Goal: Transaction & Acquisition: Book appointment/travel/reservation

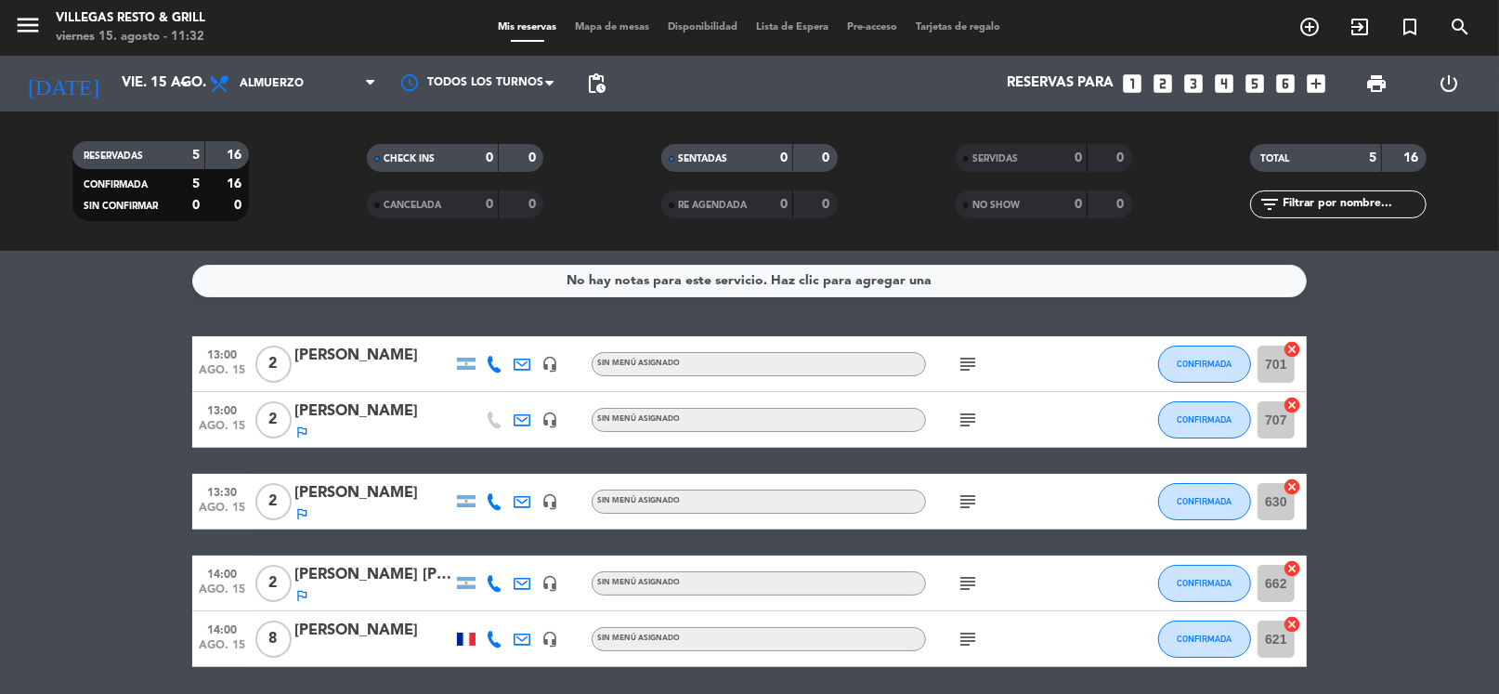
scroll to position [65, 0]
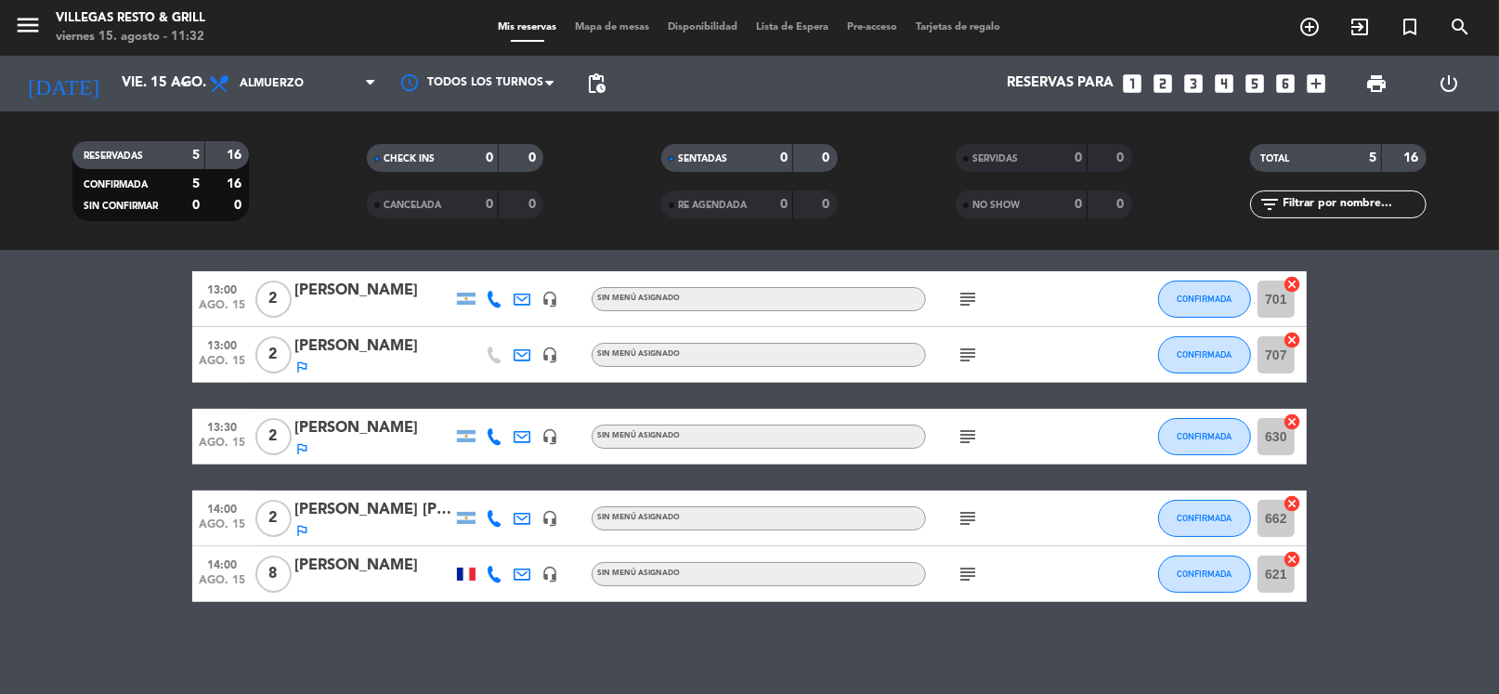
click at [968, 296] on icon "subject" at bounding box center [968, 299] width 22 height 22
click at [969, 356] on icon "subject" at bounding box center [968, 355] width 22 height 22
click at [968, 439] on icon "subject" at bounding box center [968, 436] width 22 height 22
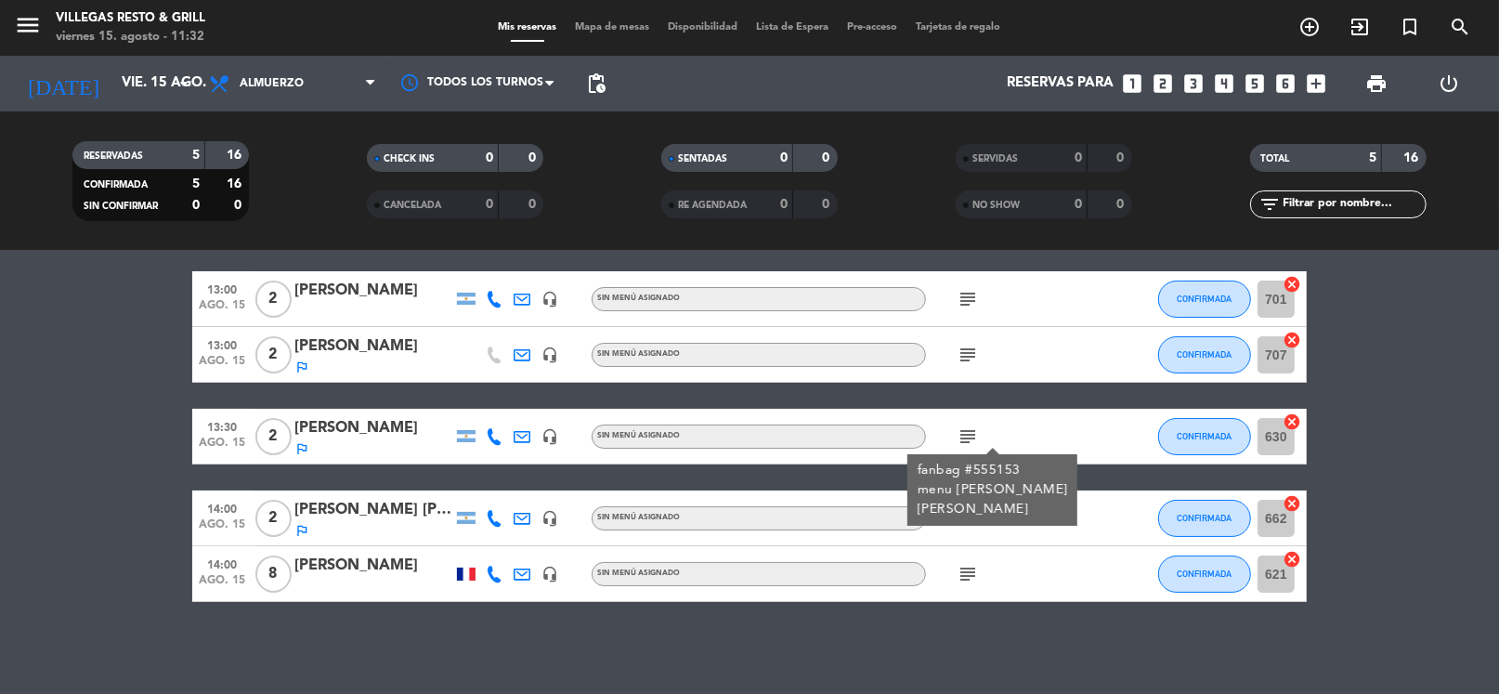
click at [962, 508] on div "fanbag #555153 menu [PERSON_NAME]" at bounding box center [993, 490] width 150 height 59
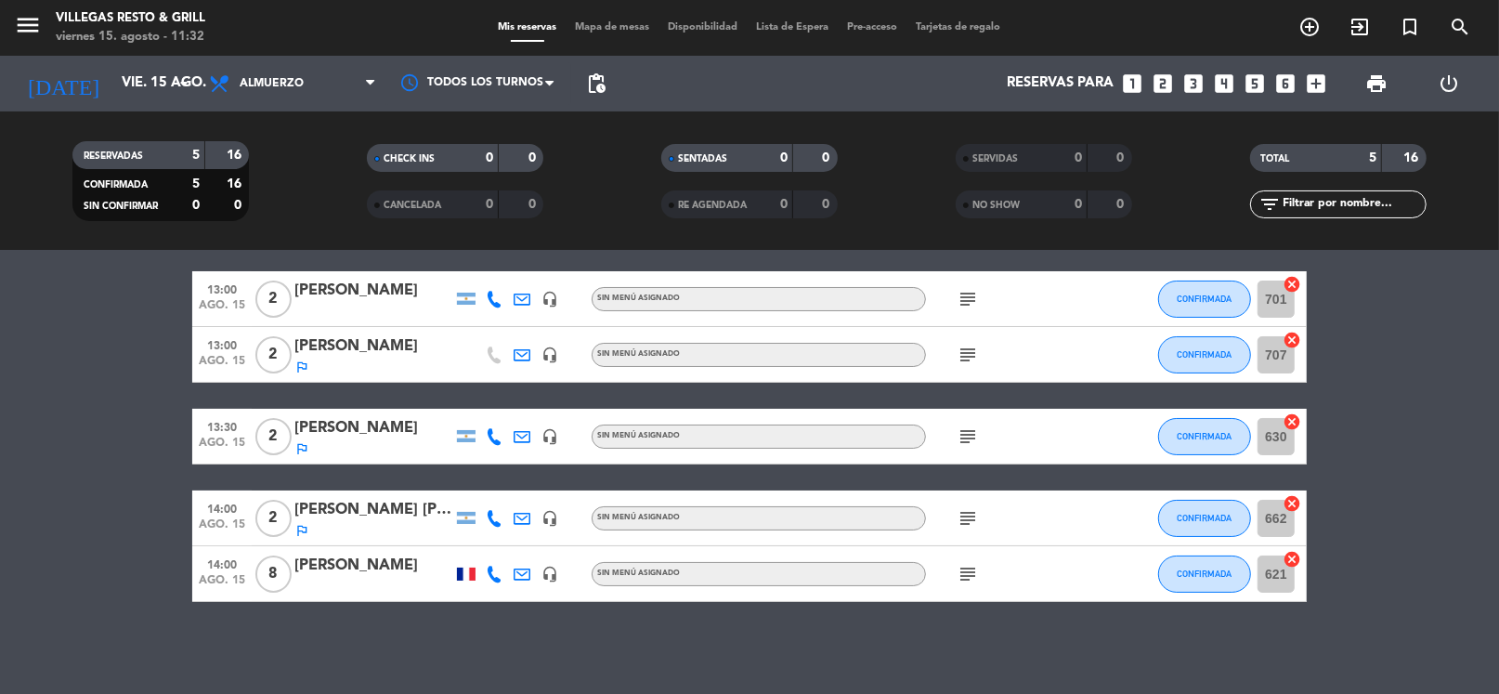
click at [962, 509] on icon "subject" at bounding box center [968, 518] width 22 height 22
click at [966, 566] on div "FANBAG #556096 Fio" at bounding box center [969, 561] width 116 height 39
click at [967, 567] on icon "subject" at bounding box center [968, 574] width 22 height 22
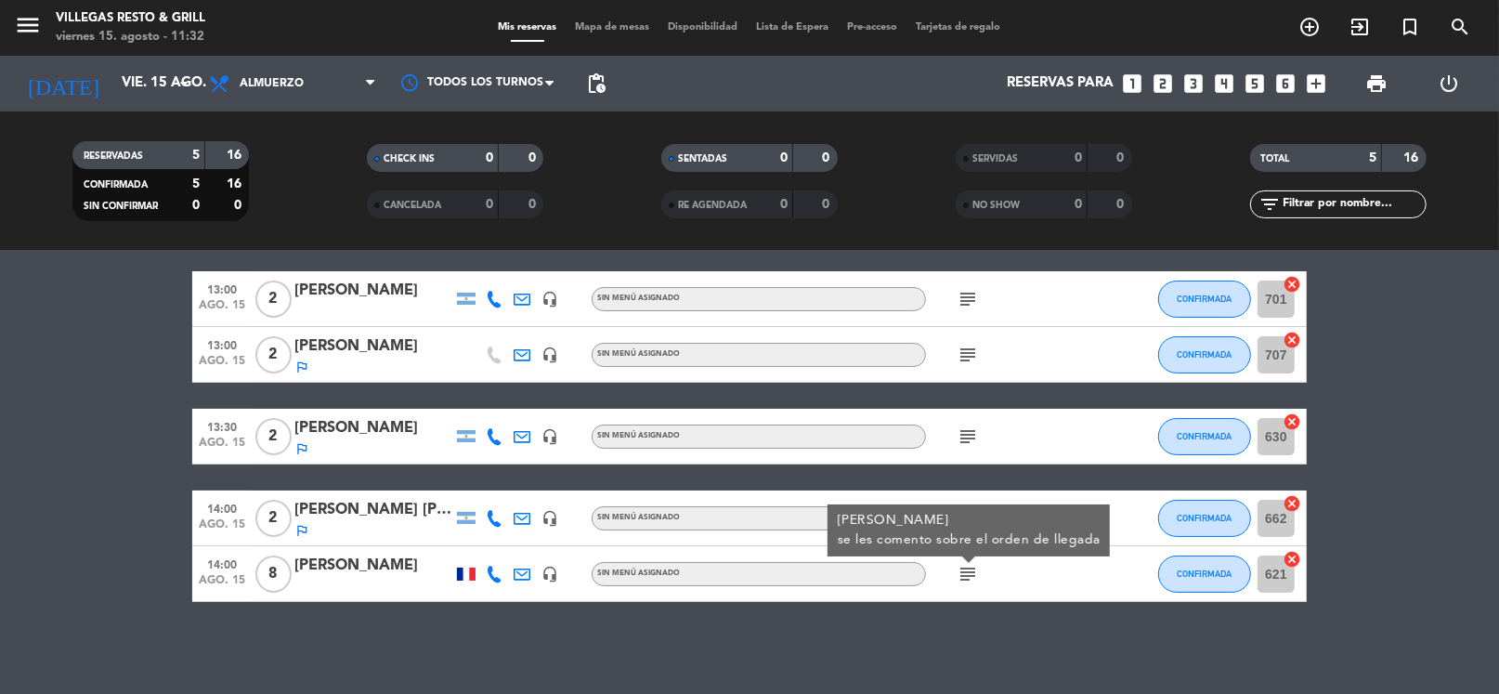
click at [382, 473] on div "13:00 ago. 15 2 [PERSON_NAME] headset_mic Sin menú asignado subject CONFIRMADA …" at bounding box center [749, 436] width 1115 height 331
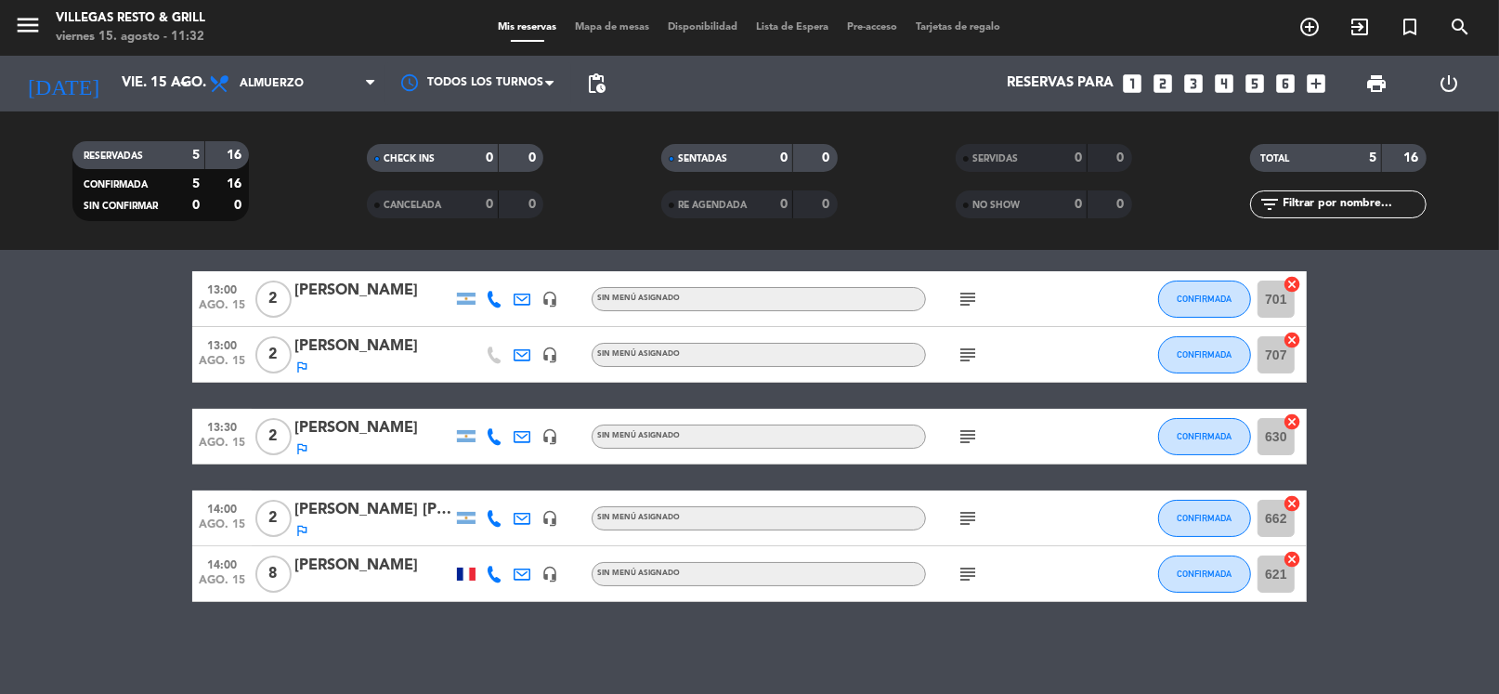
scroll to position [0, 0]
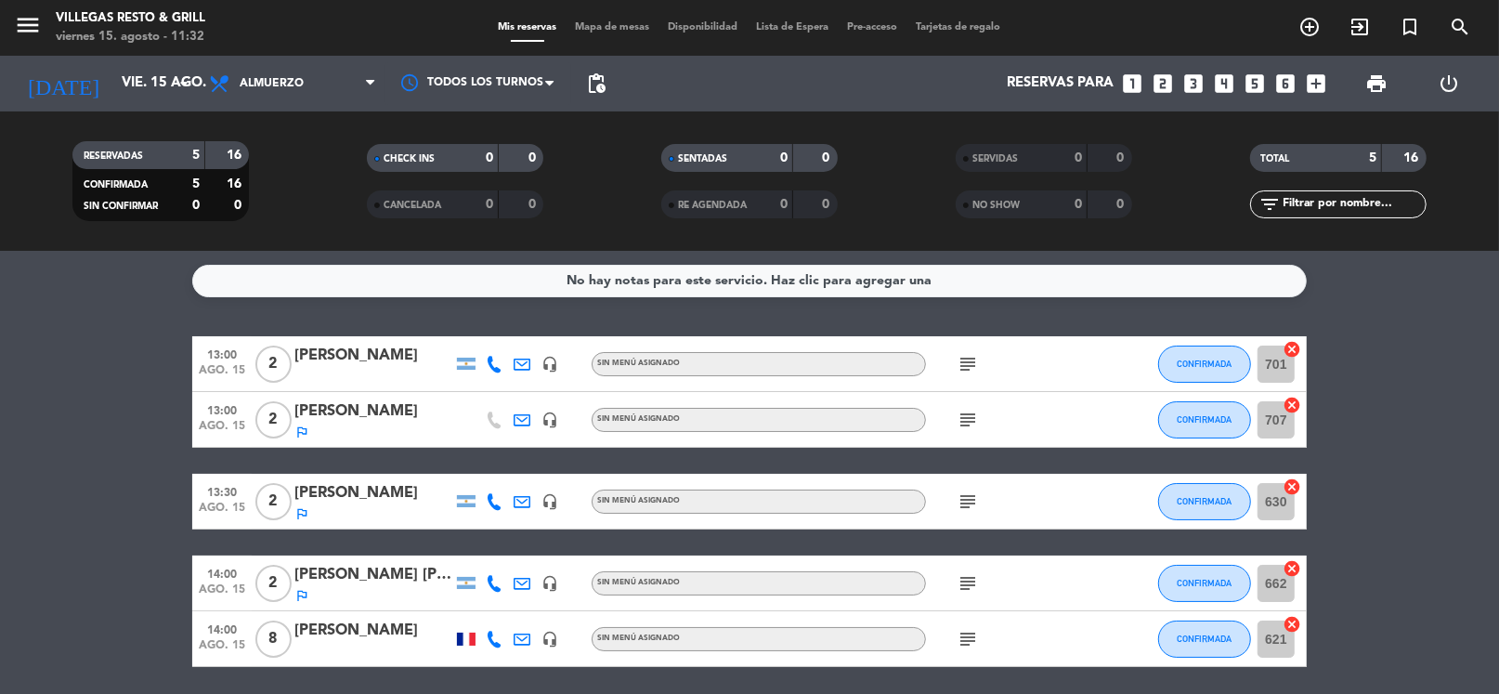
click at [959, 584] on icon "subject" at bounding box center [968, 583] width 22 height 22
click at [982, 642] on div "FANBAG #556096 Fio" at bounding box center [969, 626] width 116 height 39
click at [977, 644] on icon "subject" at bounding box center [968, 639] width 22 height 22
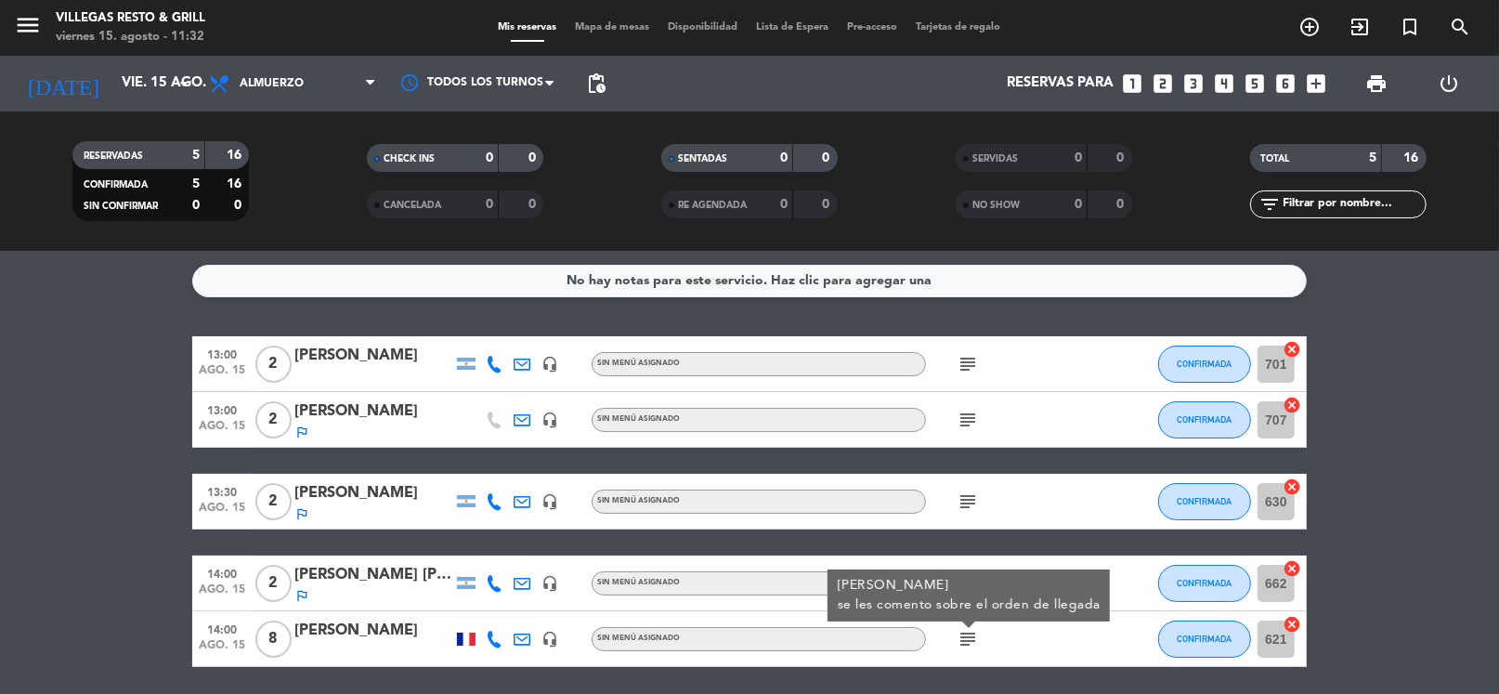
scroll to position [65, 0]
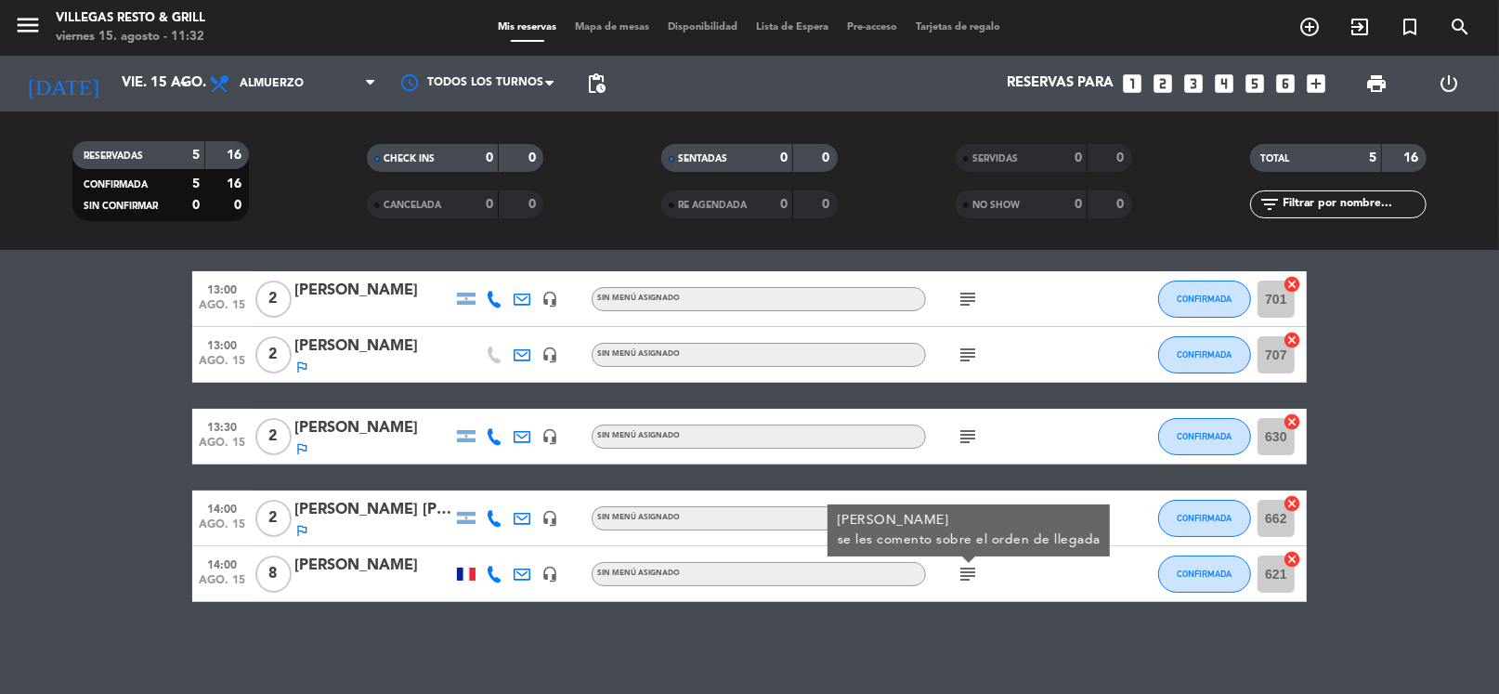
click at [1095, 483] on div "13:00 ago. 15 2 [PERSON_NAME] headset_mic Sin menú asignado subject CONFIRMADA …" at bounding box center [749, 436] width 1115 height 331
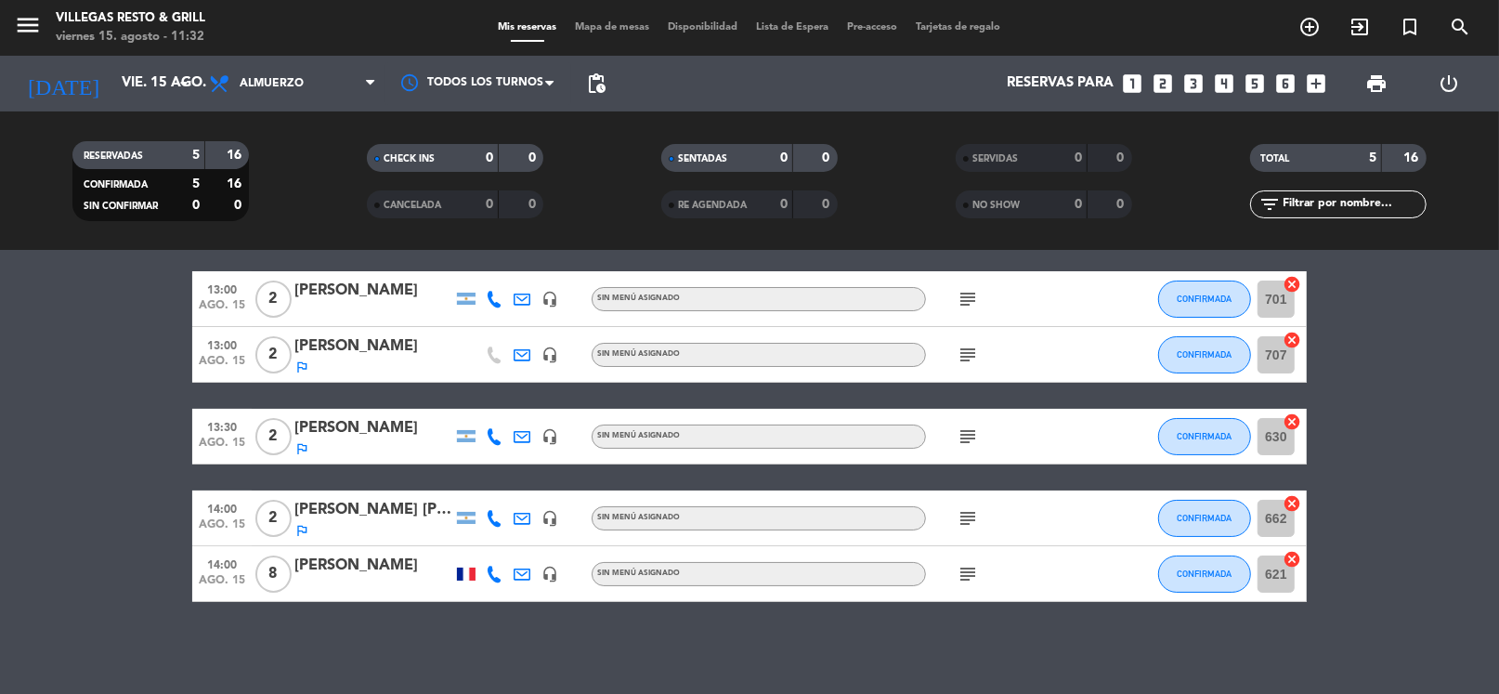
click at [974, 582] on icon "subject" at bounding box center [968, 574] width 22 height 22
click at [979, 434] on span "subject" at bounding box center [968, 436] width 28 height 22
click at [977, 435] on icon "subject" at bounding box center [968, 436] width 22 height 22
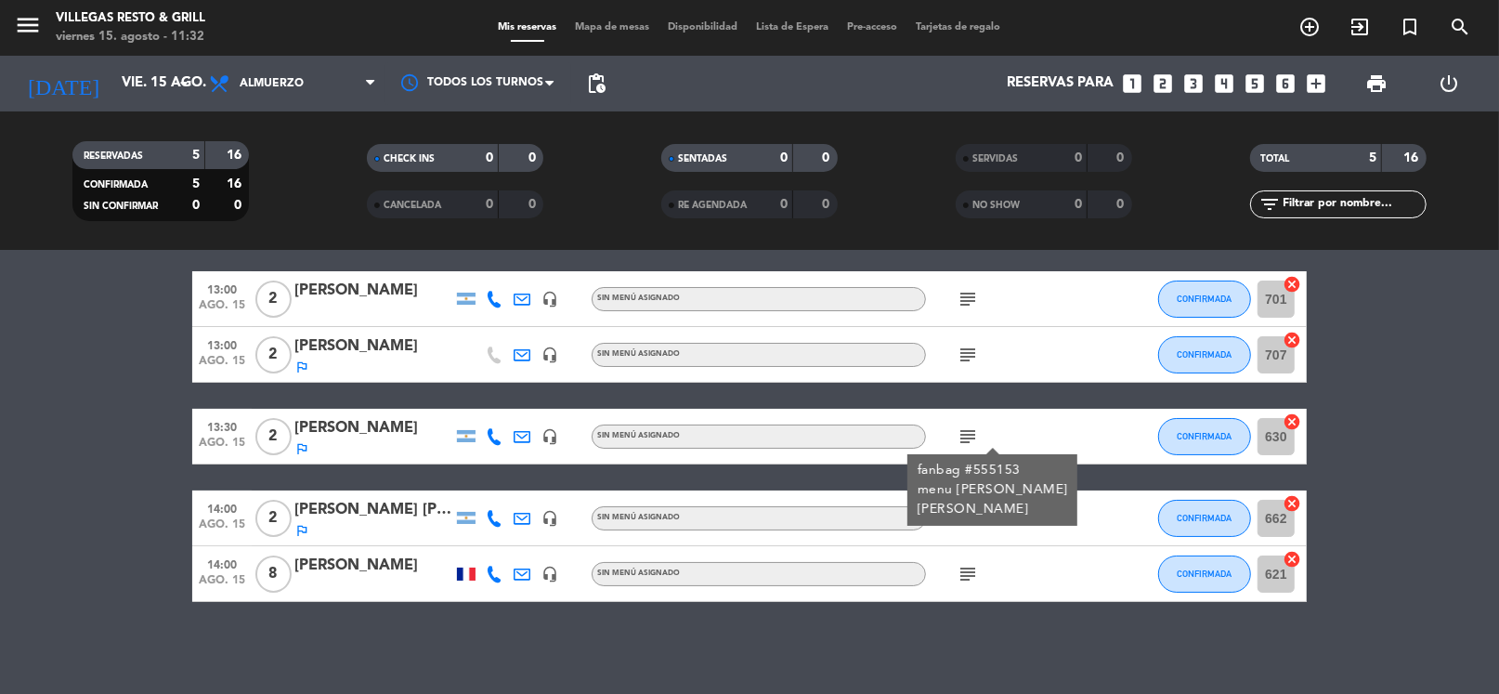
click at [1068, 589] on div "subject" at bounding box center [1009, 573] width 167 height 55
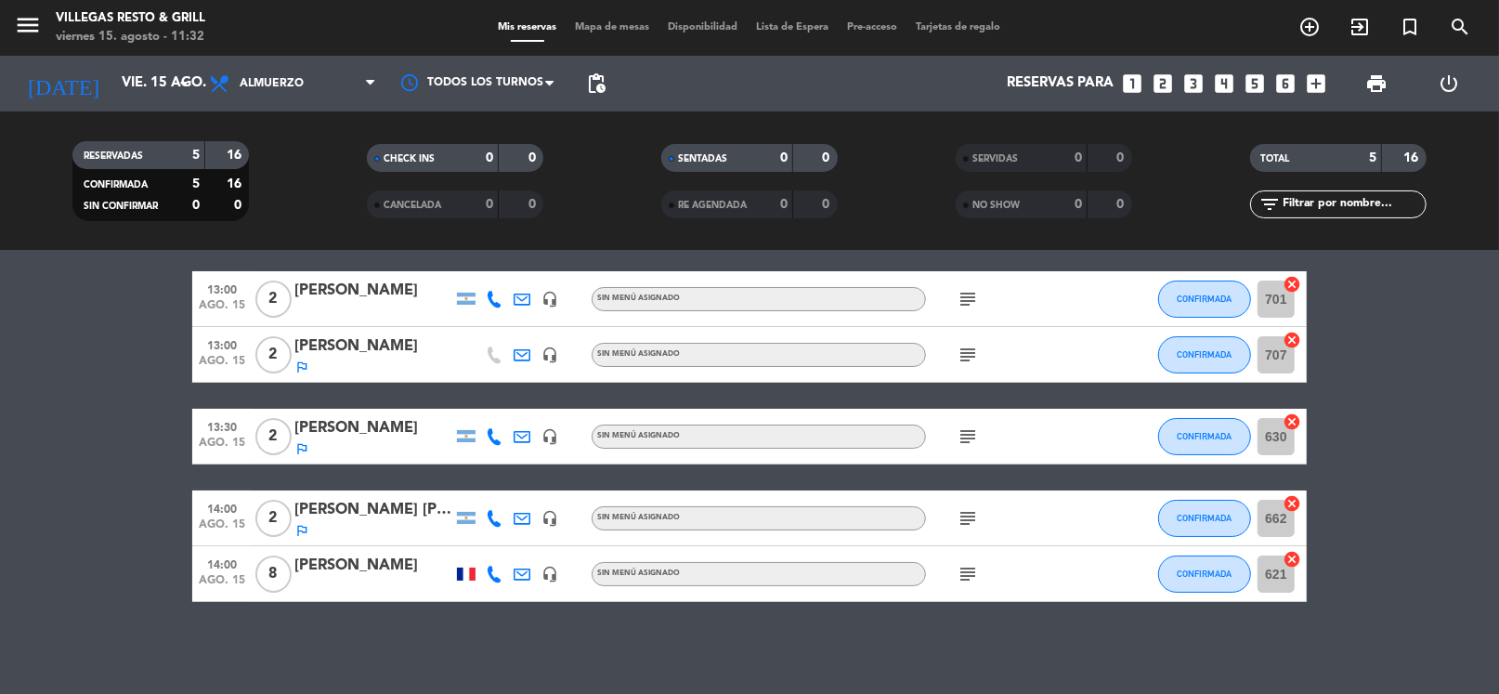
scroll to position [0, 0]
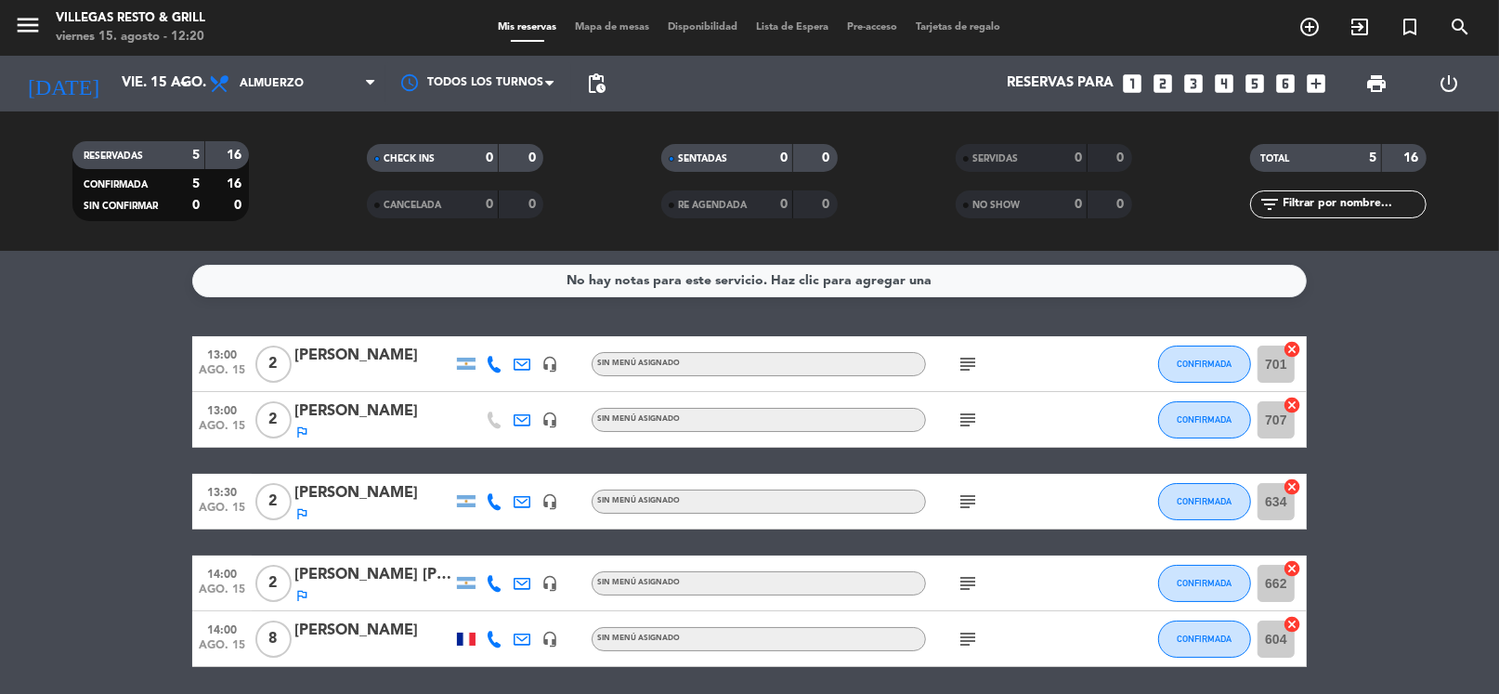
click at [1165, 72] on icon "looks_two" at bounding box center [1163, 84] width 24 height 24
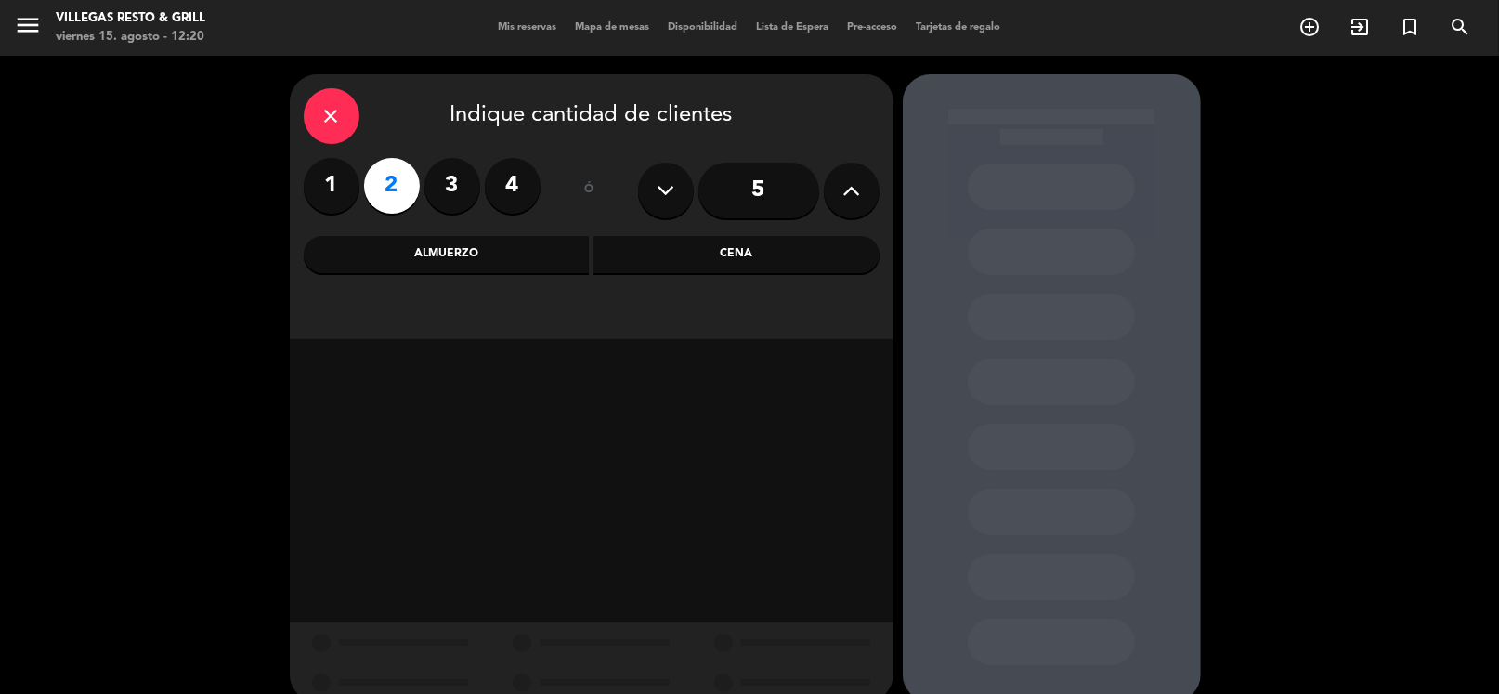
click at [726, 244] on div "Cena" at bounding box center [737, 254] width 286 height 37
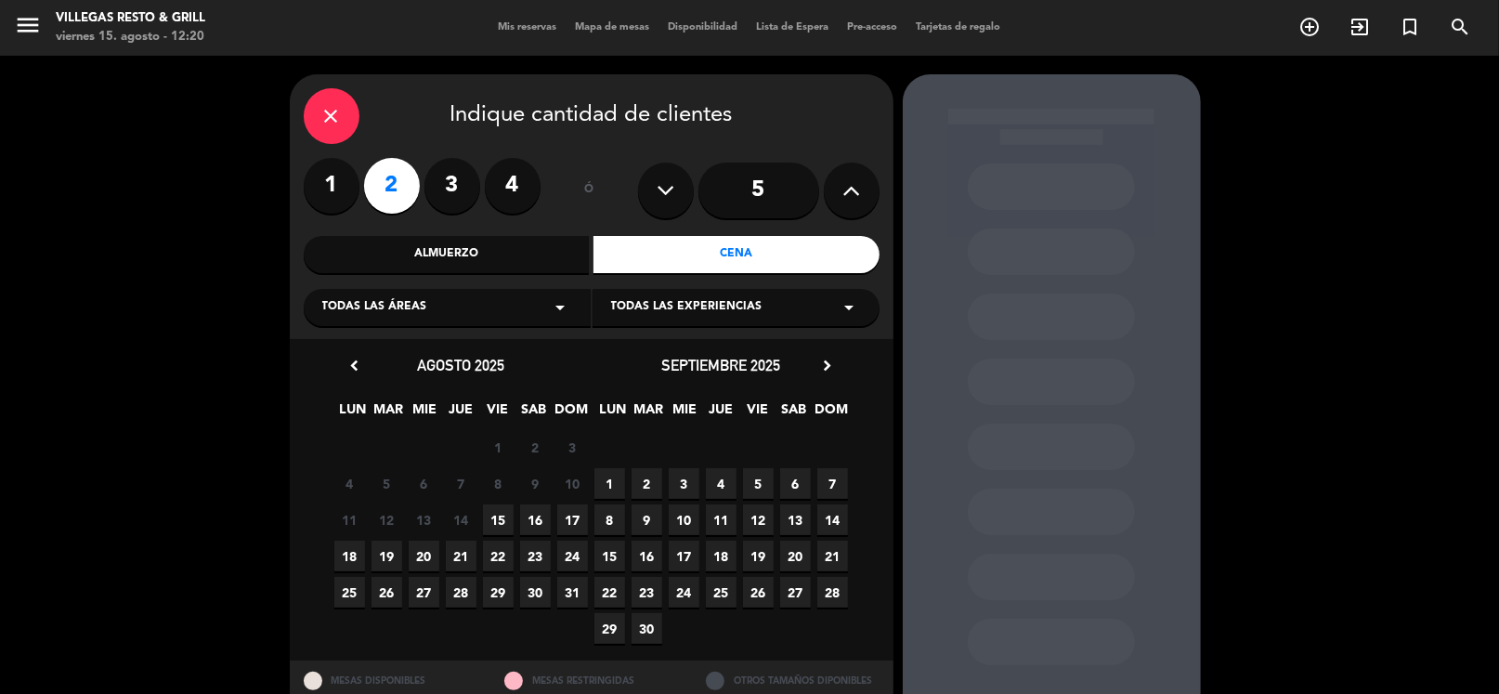
drag, startPoint x: 518, startPoint y: 310, endPoint x: 498, endPoint y: 320, distance: 22.4
click at [517, 310] on div "Todas las áreas arrow_drop_down" at bounding box center [447, 307] width 287 height 37
drag, startPoint x: 381, startPoint y: 407, endPoint x: 435, endPoint y: 427, distance: 57.6
click at [382, 409] on div "Salón Interno 2" at bounding box center [447, 408] width 250 height 19
click at [347, 592] on span "25" at bounding box center [349, 592] width 31 height 31
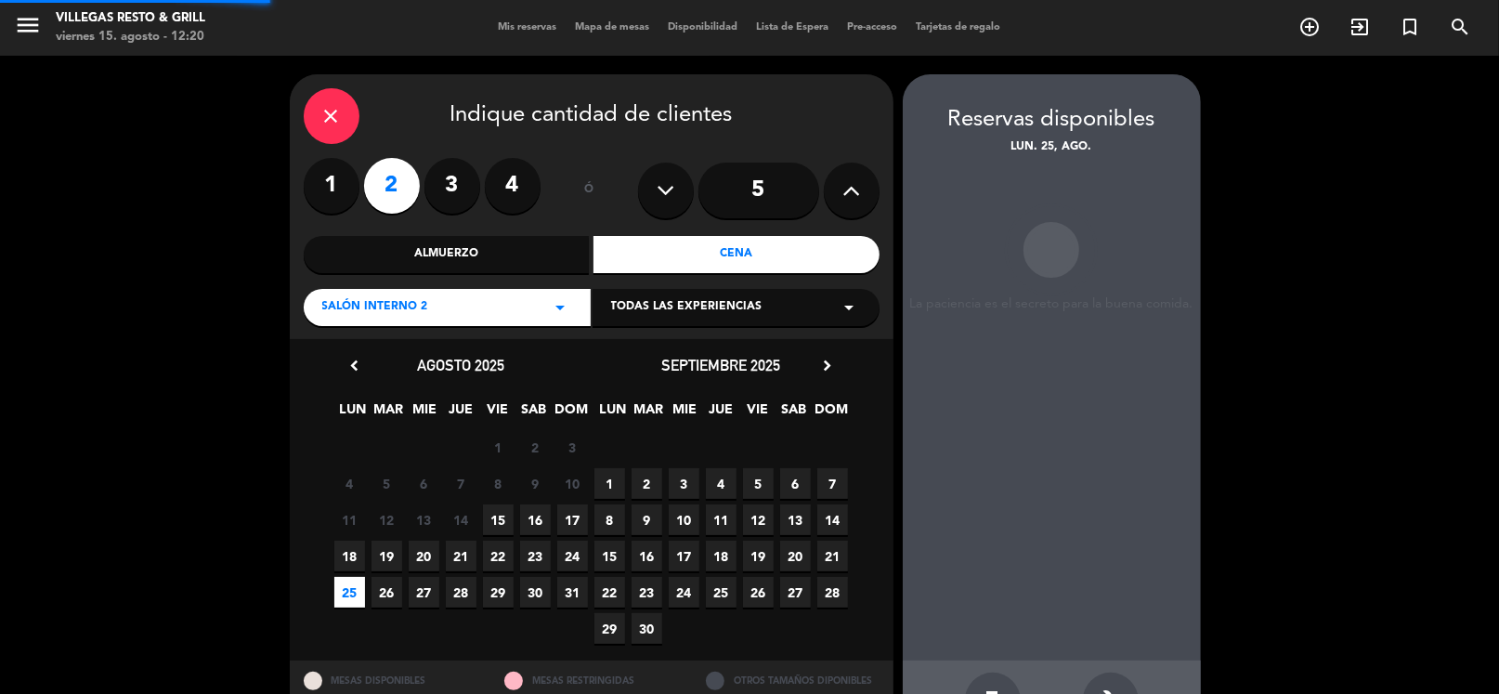
scroll to position [63, 0]
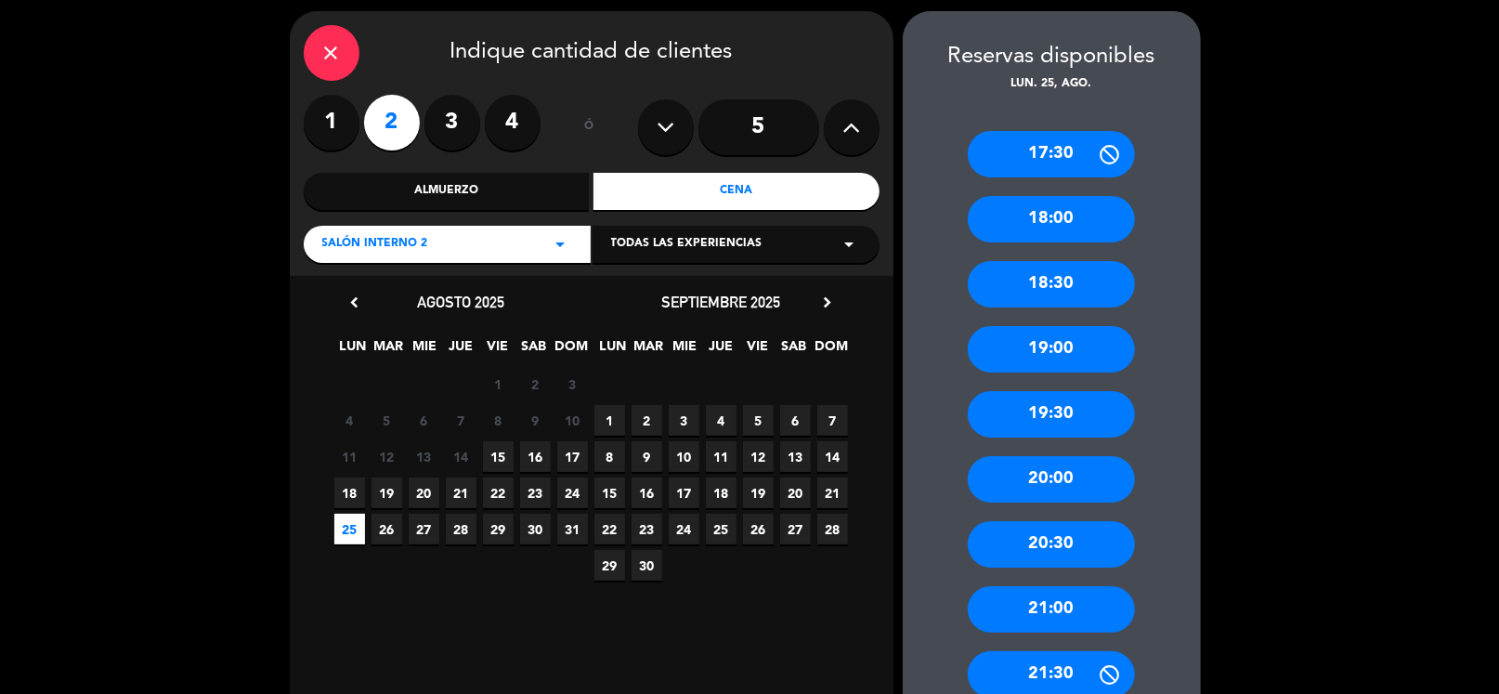
click at [1051, 535] on div "20:30" at bounding box center [1051, 544] width 167 height 46
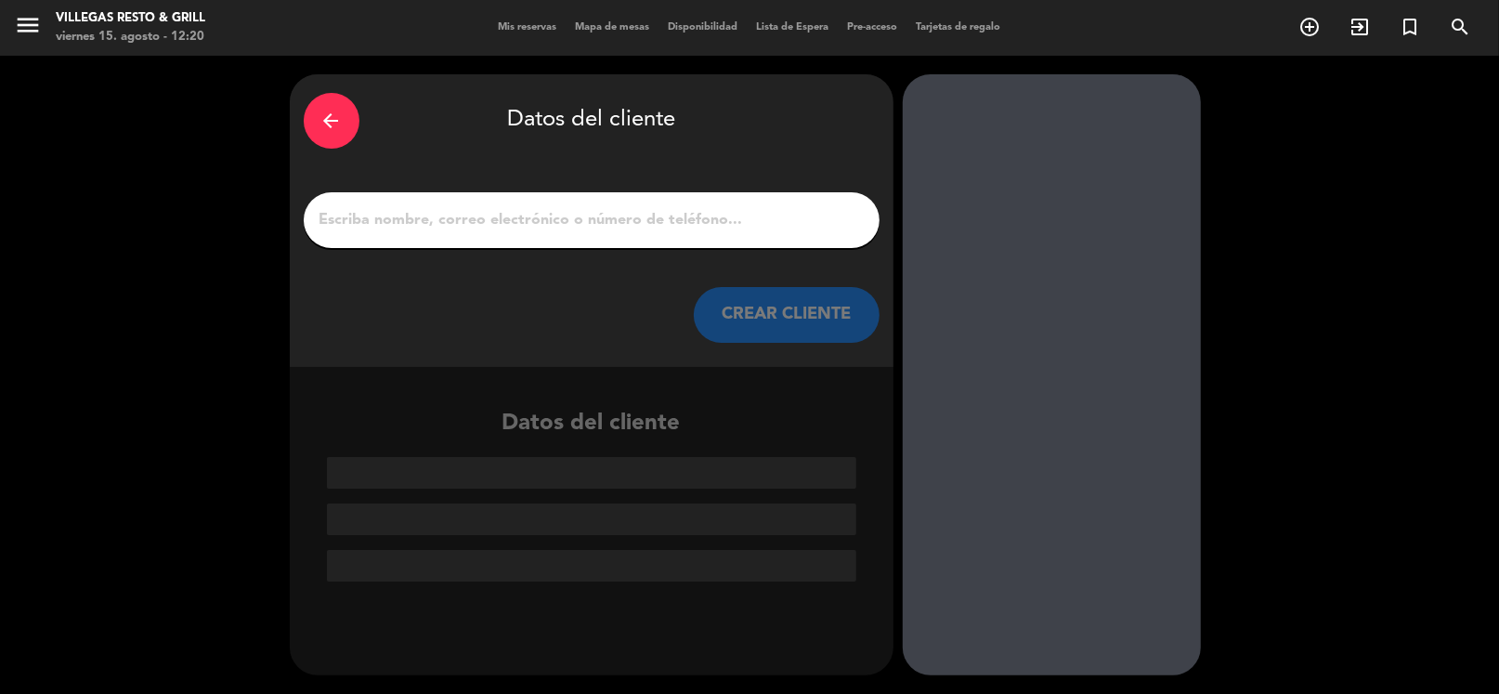
click at [455, 229] on input "1" at bounding box center [592, 220] width 548 height 26
paste input "[PERSON_NAME]"
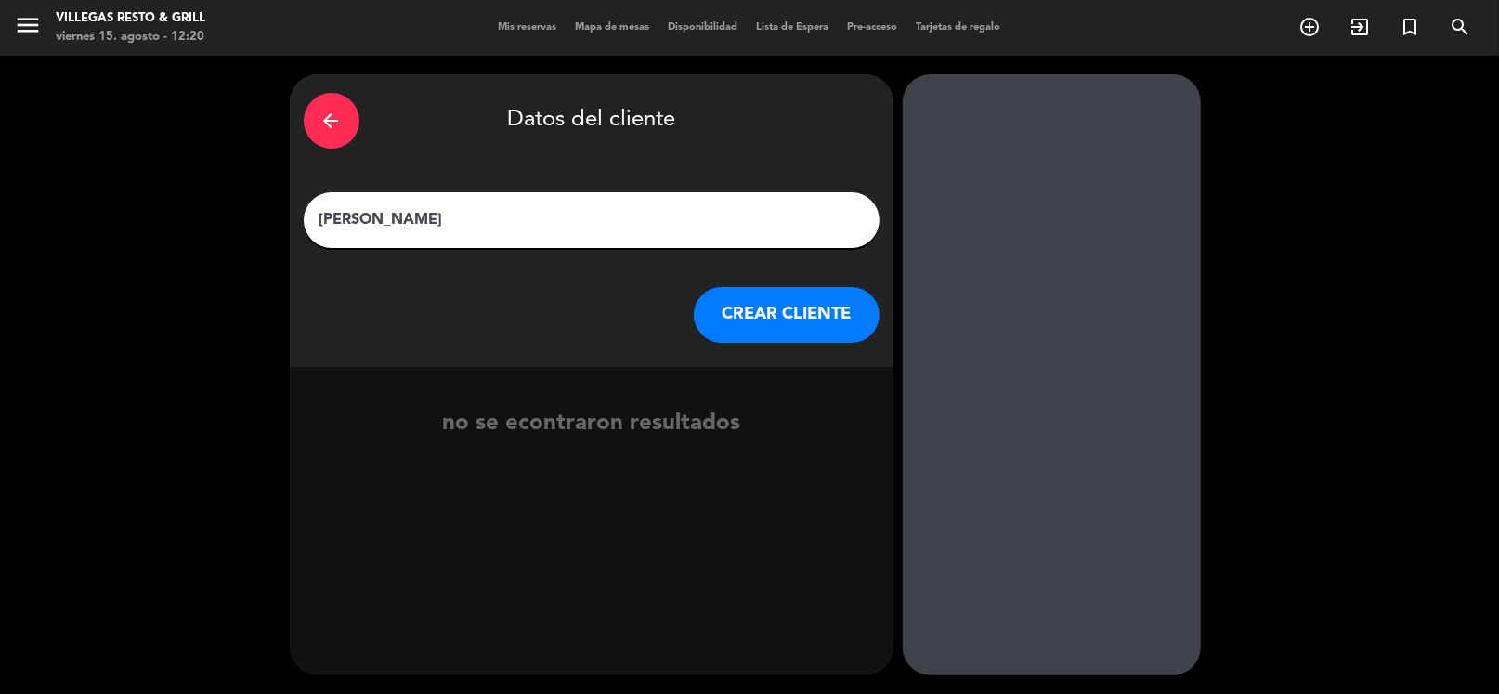
type input "[PERSON_NAME]"
click at [727, 307] on button "CREAR CLIENTE" at bounding box center [787, 315] width 186 height 56
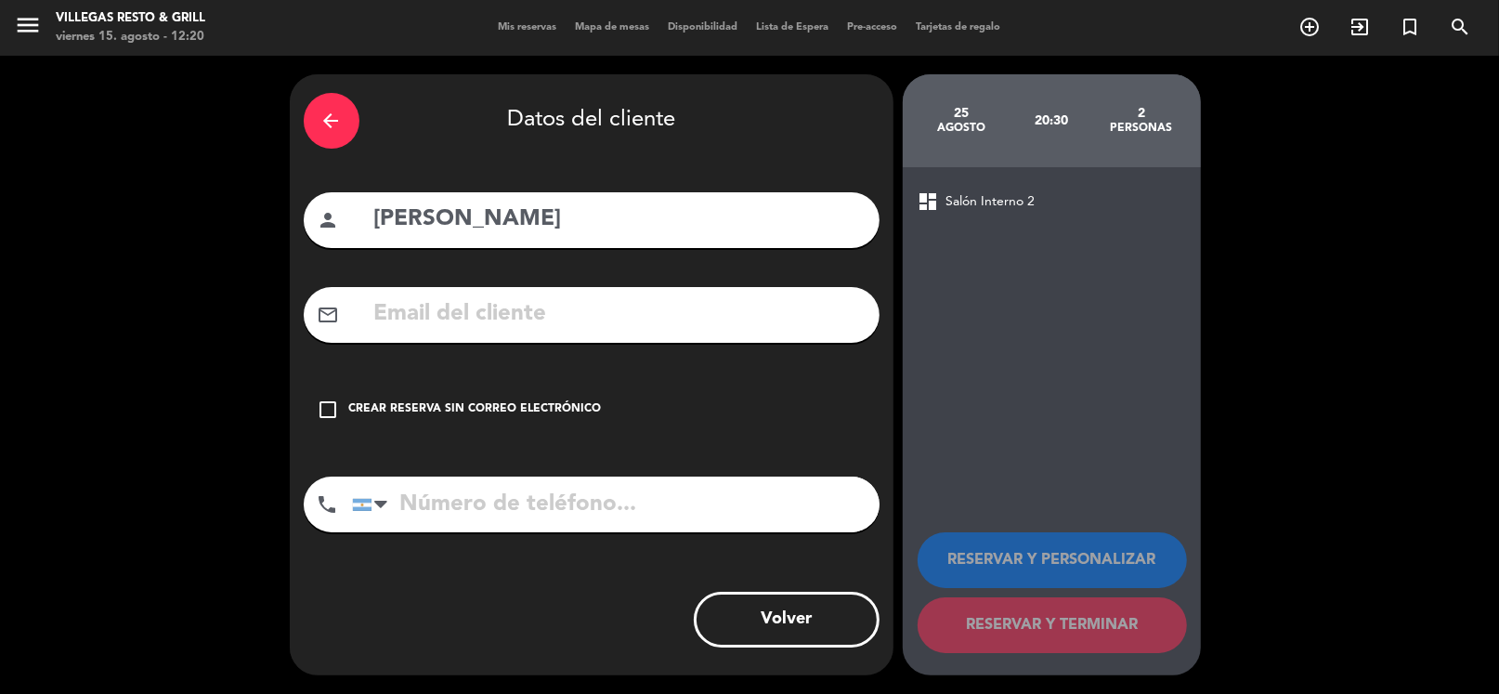
click at [464, 306] on input "text" at bounding box center [618, 314] width 493 height 38
paste input "[EMAIL_ADDRESS][DOMAIN_NAME]"
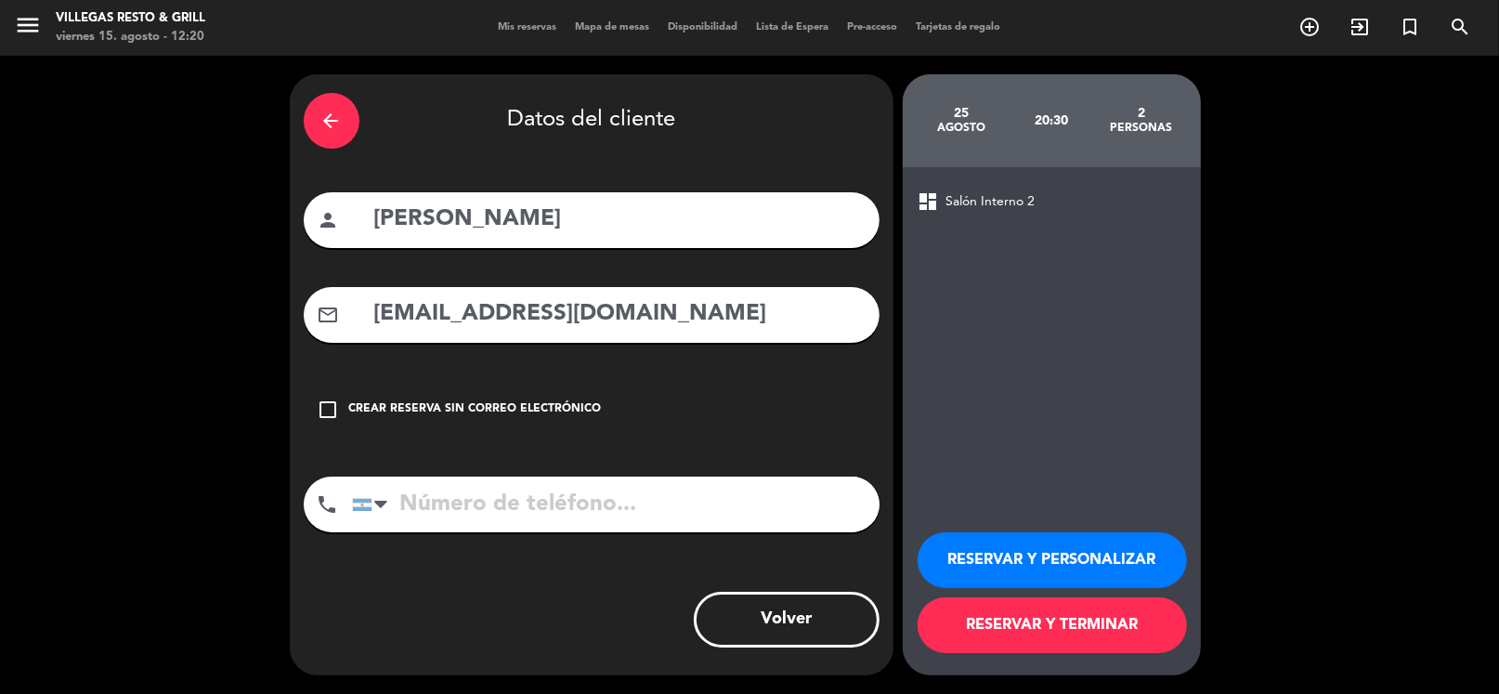
type input "[EMAIL_ADDRESS][DOMAIN_NAME]"
click at [573, 489] on input "tel" at bounding box center [616, 504] width 528 height 56
paste input "[PHONE_NUMBER]"
type input "[PHONE_NUMBER]"
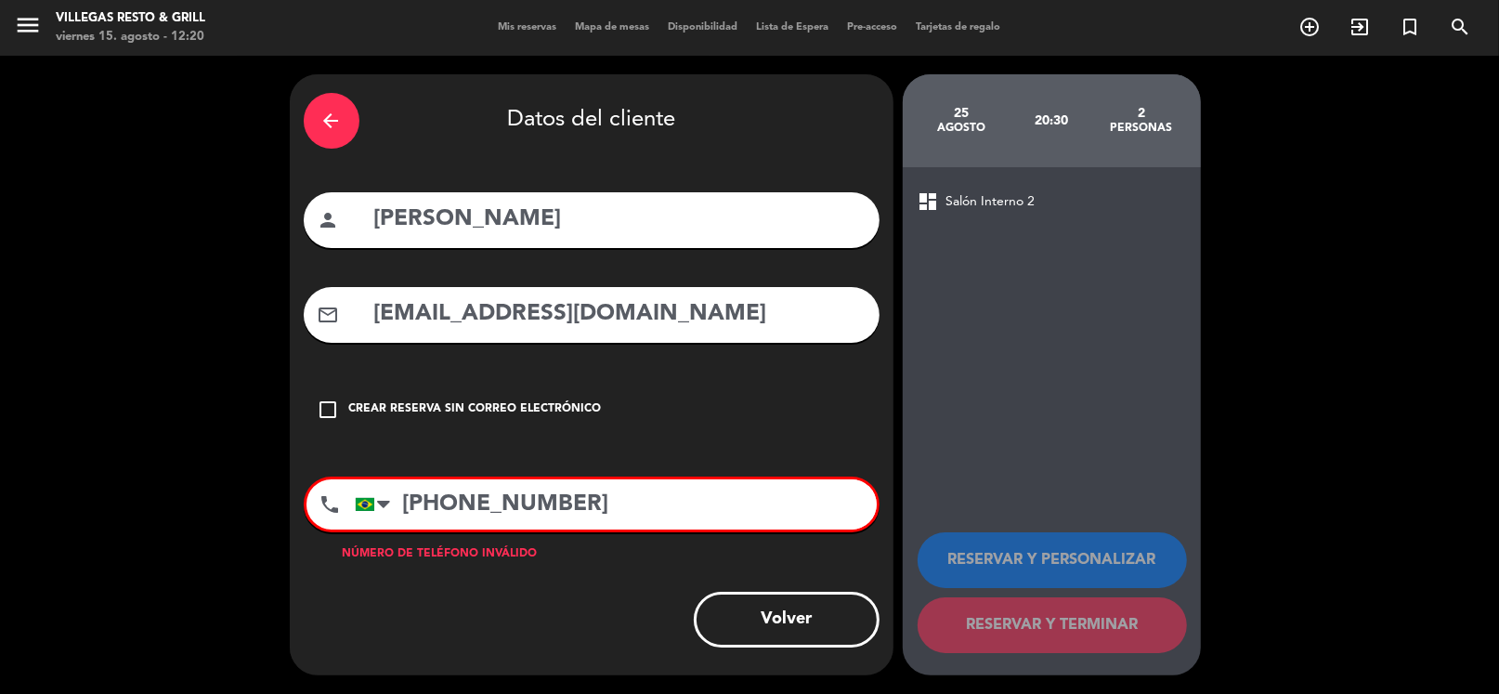
drag, startPoint x: 625, startPoint y: 501, endPoint x: 292, endPoint y: 513, distance: 333.7
click at [292, 513] on div "arrow_back Datos del cliente person [PERSON_NAME] mail_outline [EMAIL_ADDRESS][…" at bounding box center [592, 374] width 604 height 601
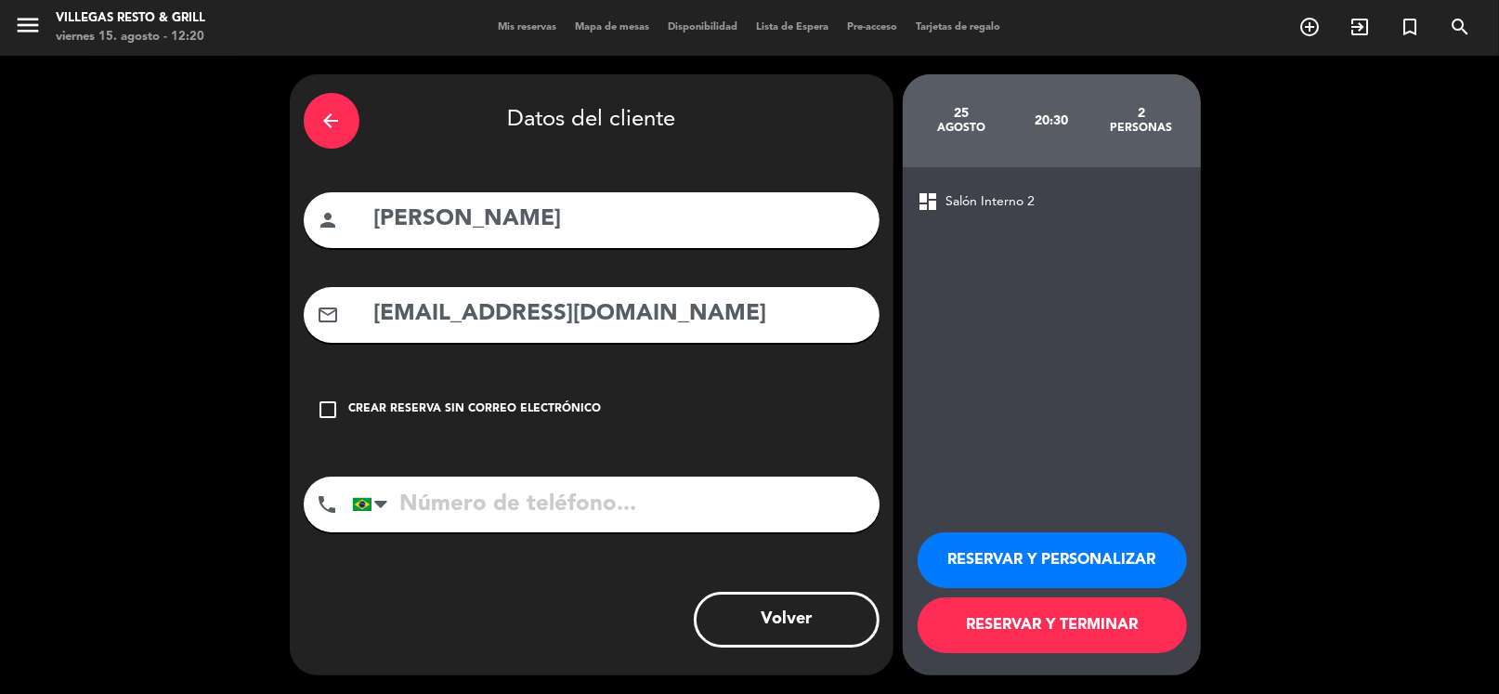
click at [1030, 571] on button "RESERVAR Y PERSONALIZAR" at bounding box center [1052, 560] width 269 height 56
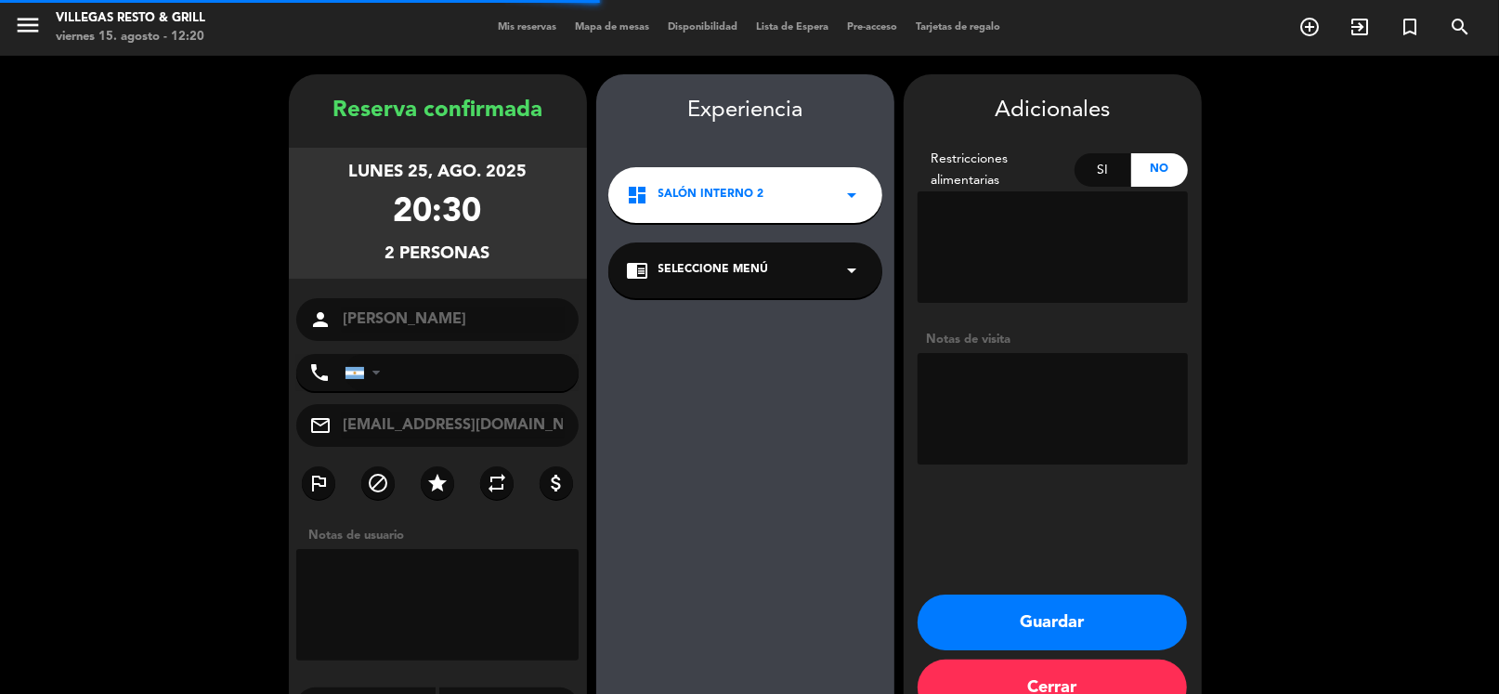
scroll to position [48, 0]
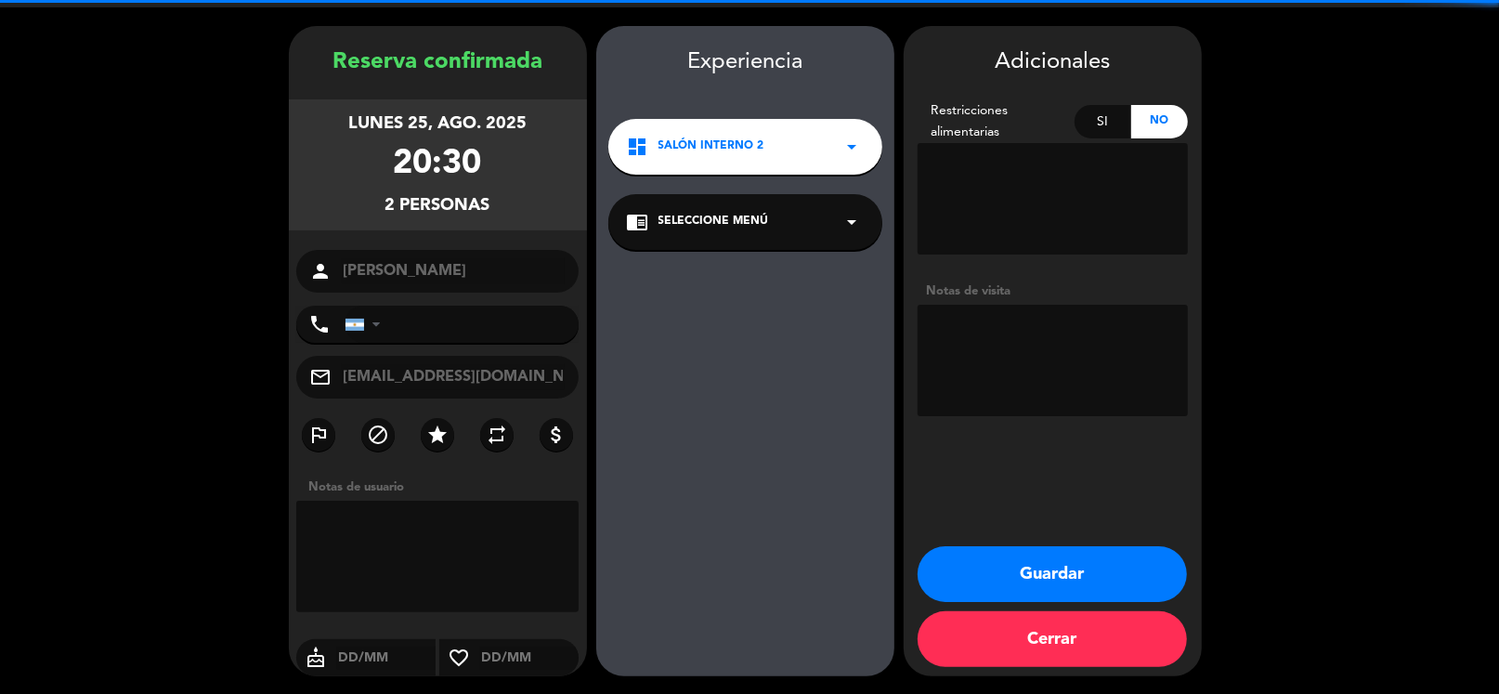
click at [1011, 408] on textarea at bounding box center [1053, 360] width 270 height 111
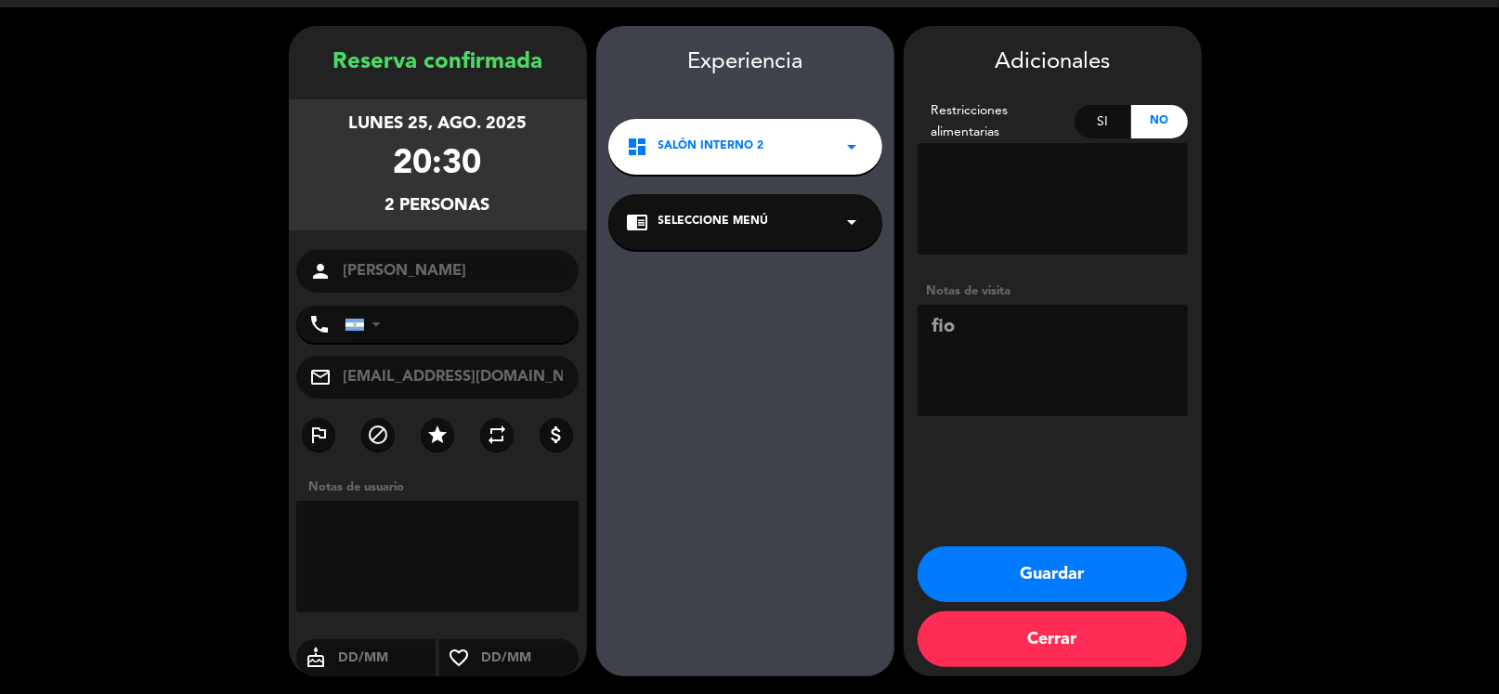
type textarea "fio"
click at [1036, 576] on button "Guardar" at bounding box center [1052, 574] width 269 height 56
